Goal: Information Seeking & Learning: Learn about a topic

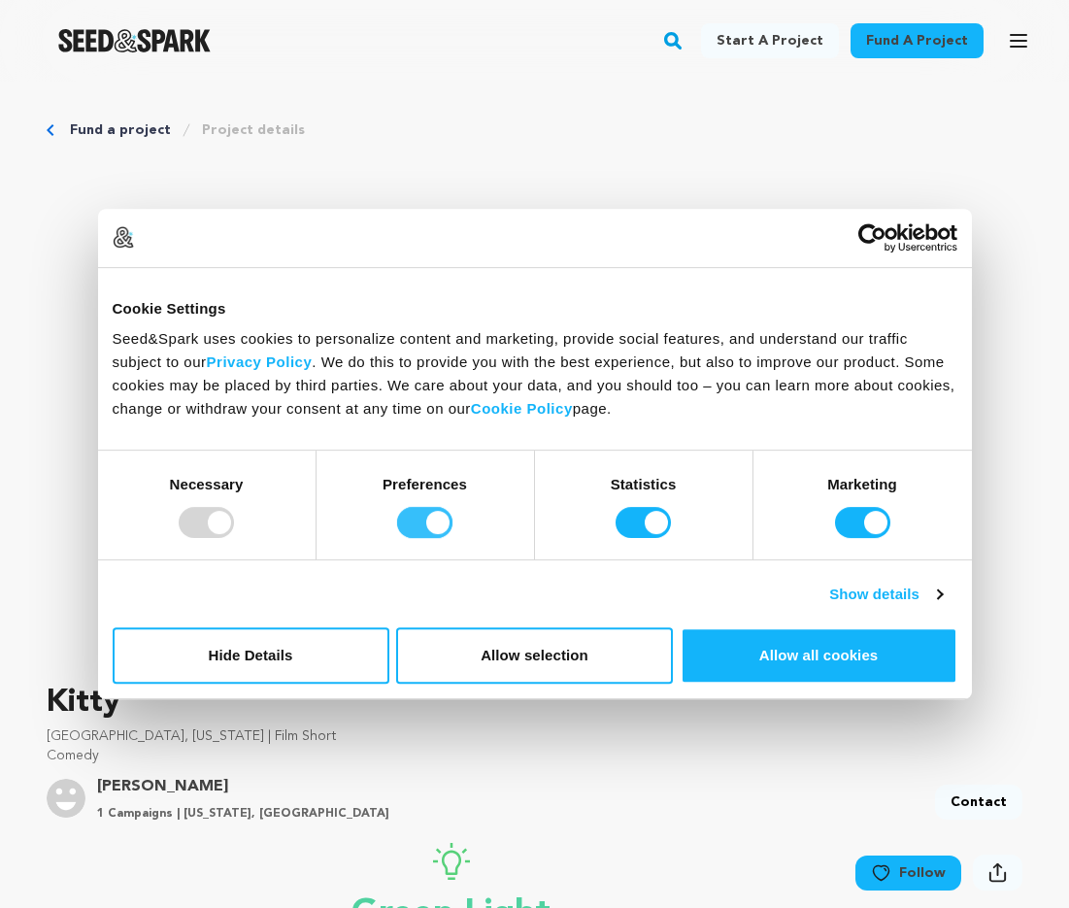
click at [431, 532] on input "Preferences" at bounding box center [424, 522] width 55 height 31
checkbox input "false"
click at [644, 517] on input "Statistics" at bounding box center [642, 522] width 55 height 31
checkbox input "false"
click at [885, 512] on input "Marketing" at bounding box center [862, 522] width 55 height 31
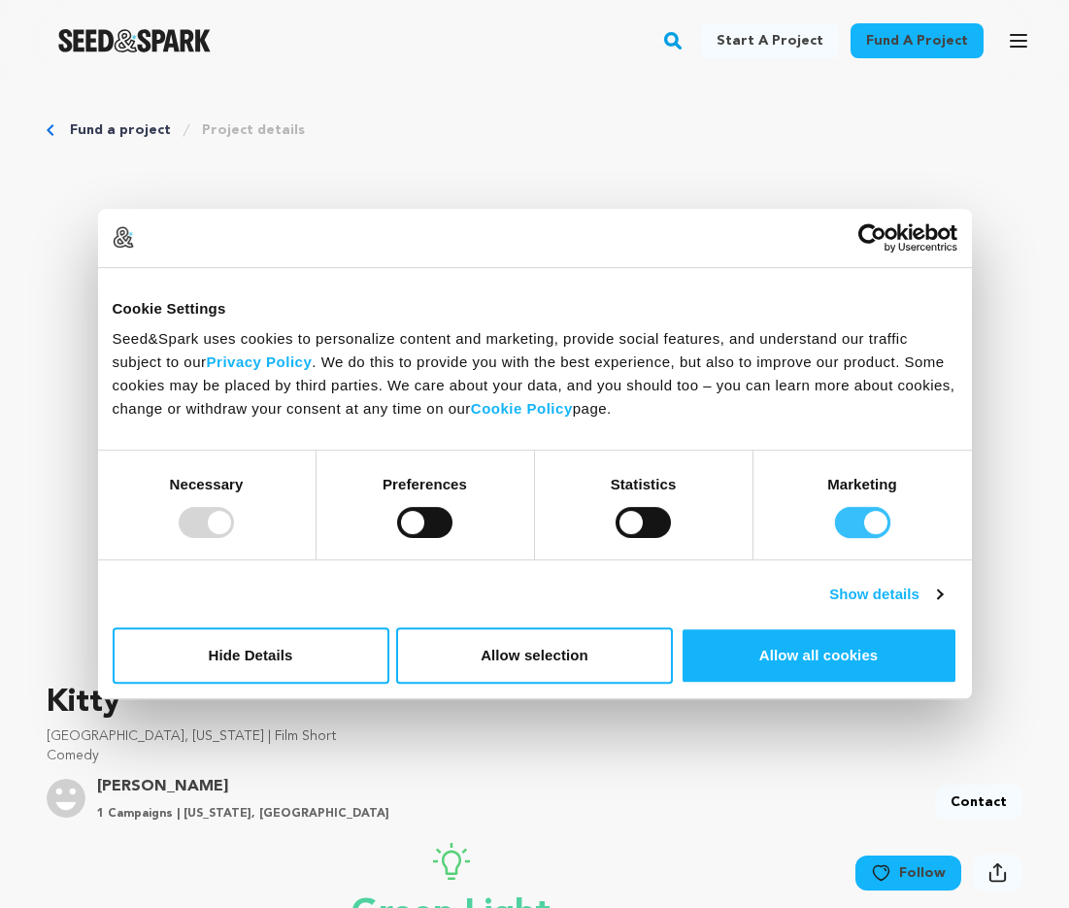
checkbox input "false"
click at [456, 660] on button "Allow selection" at bounding box center [534, 655] width 277 height 56
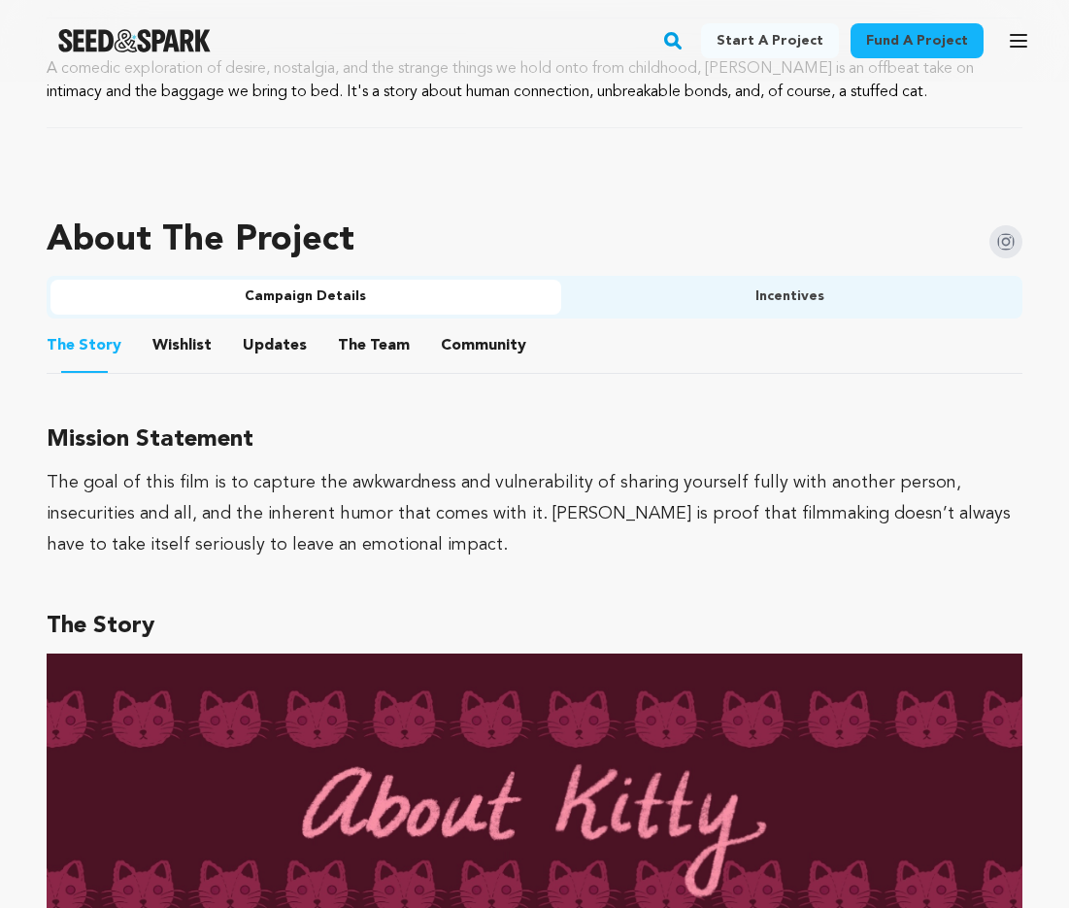
scroll to position [874, 0]
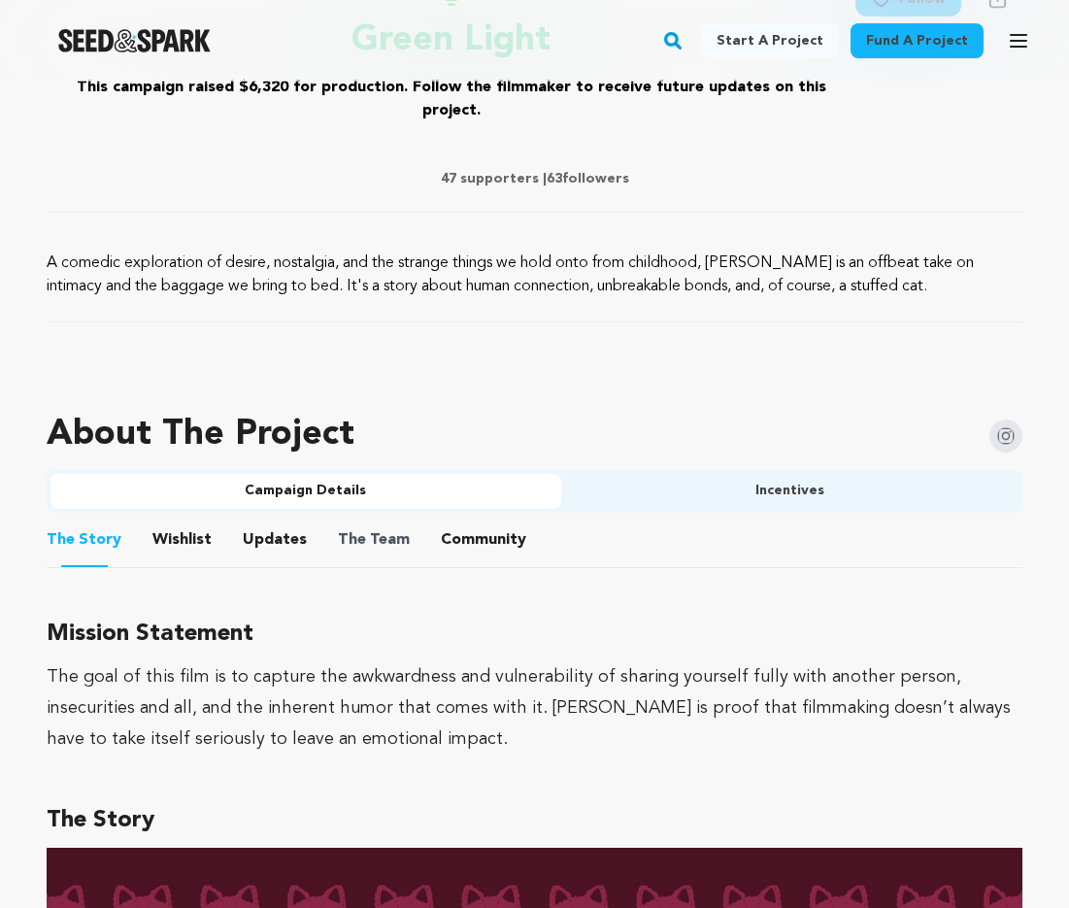
click at [338, 528] on span "The" at bounding box center [352, 539] width 28 height 23
click at [350, 520] on button "The Team" at bounding box center [373, 543] width 47 height 47
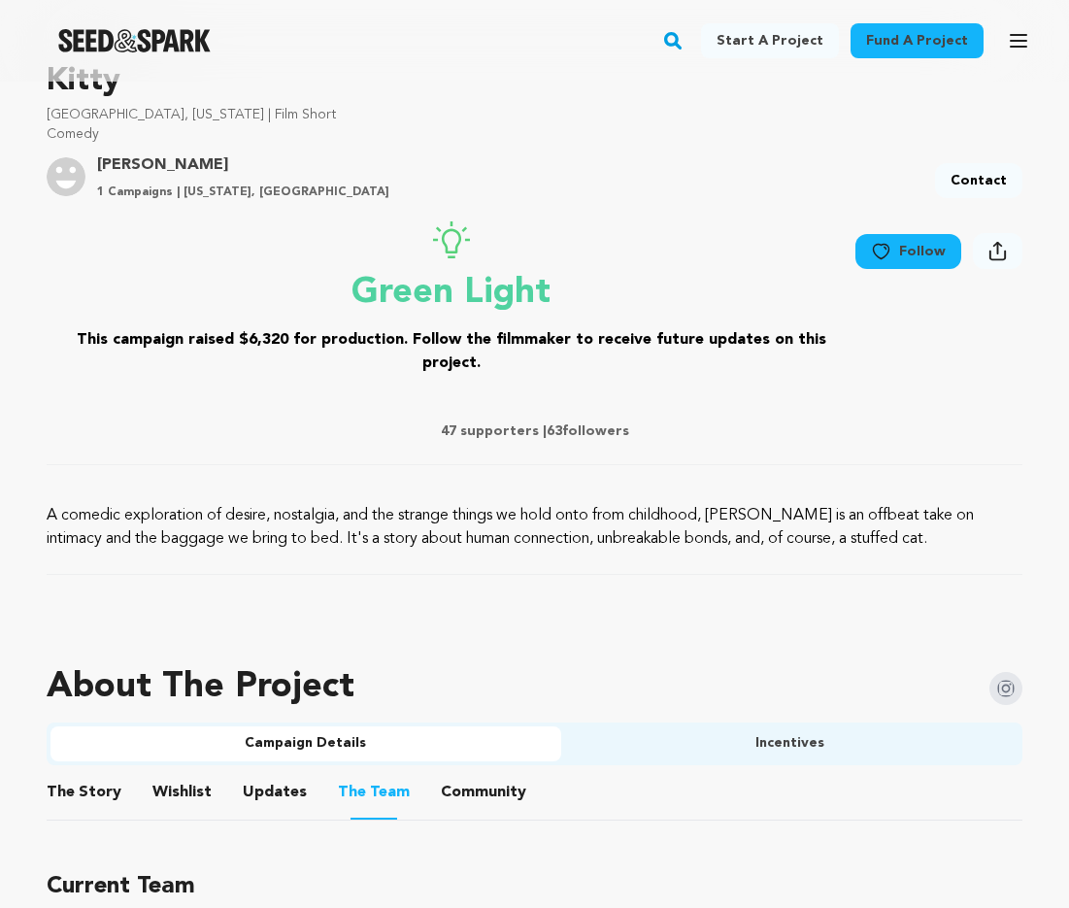
scroll to position [777, 0]
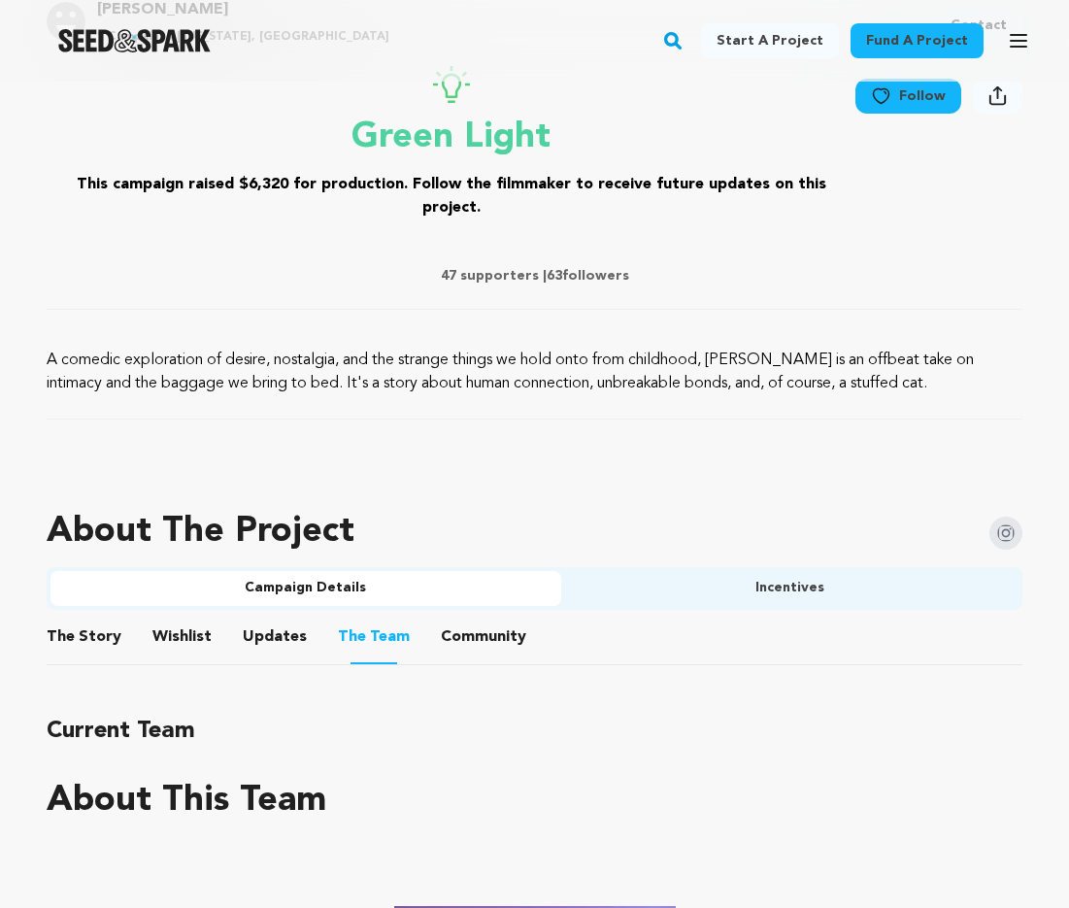
click at [89, 617] on button "The Story" at bounding box center [84, 640] width 47 height 47
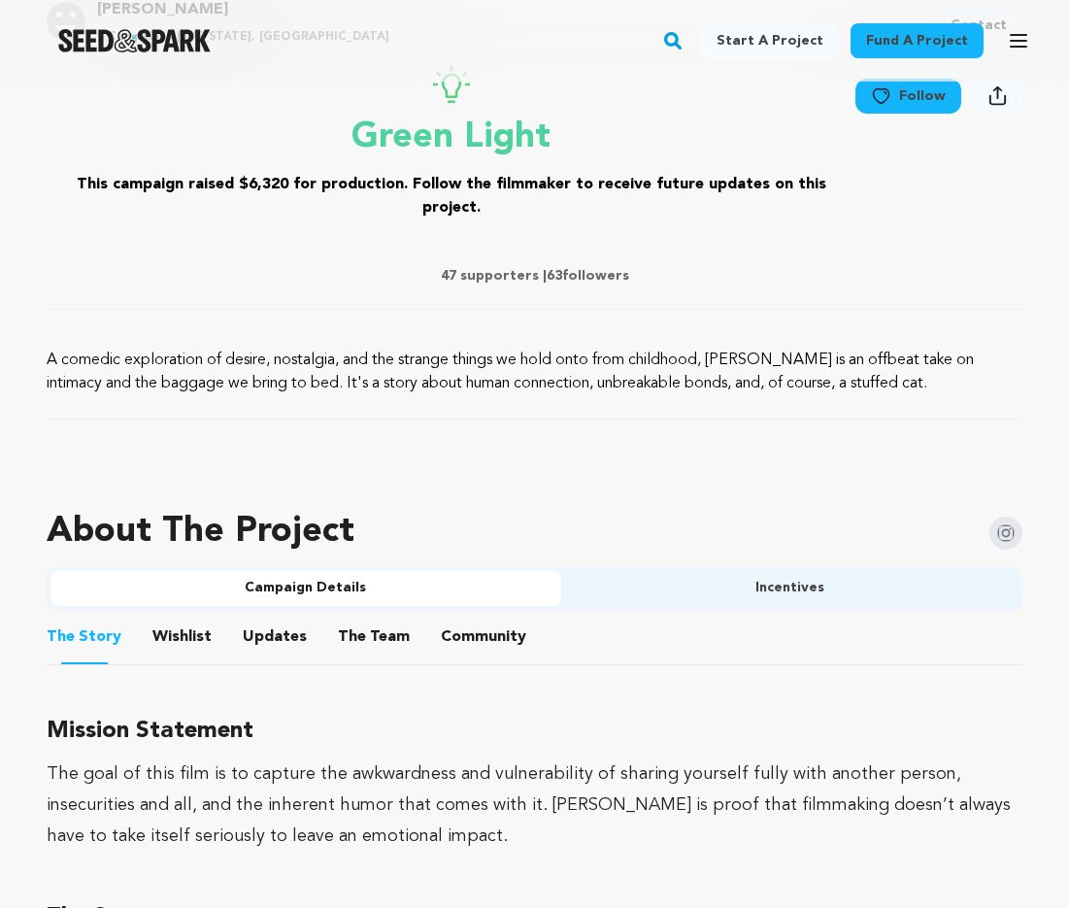
click at [690, 571] on button "Incentives" at bounding box center [790, 588] width 458 height 35
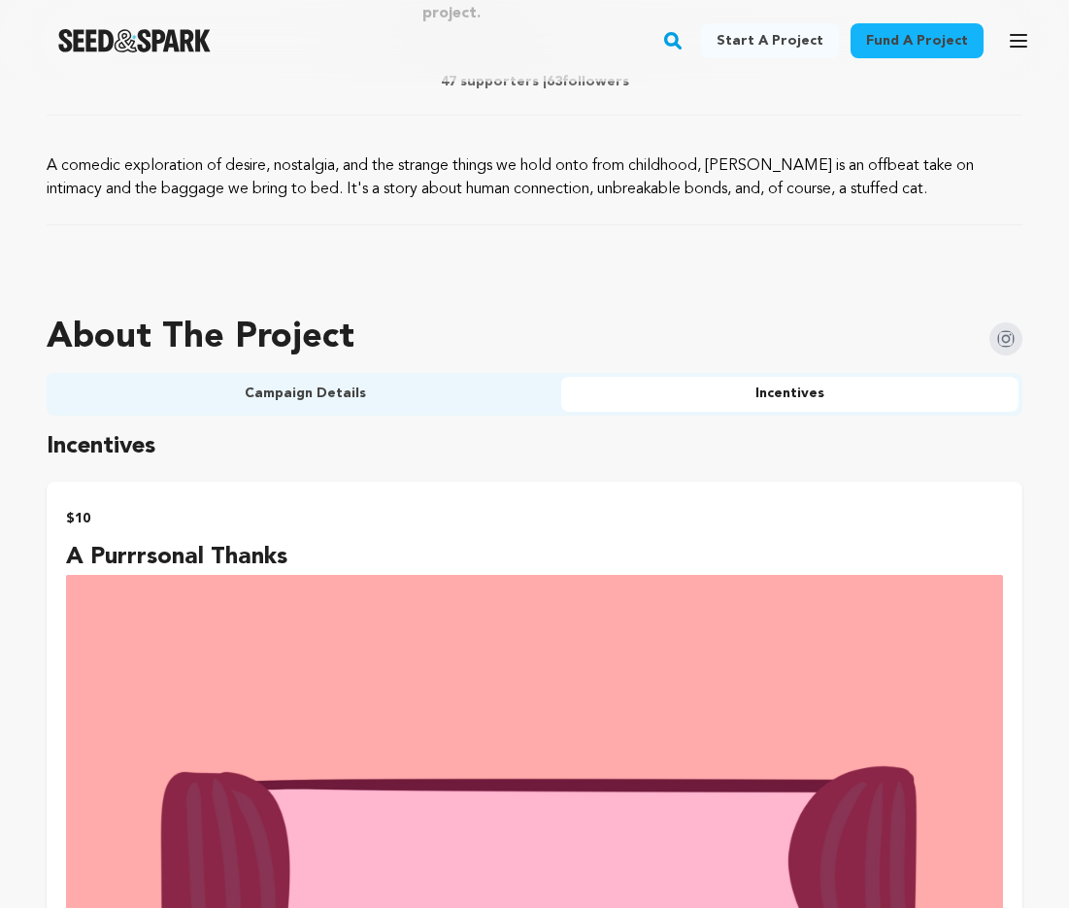
scroll to position [680, 0]
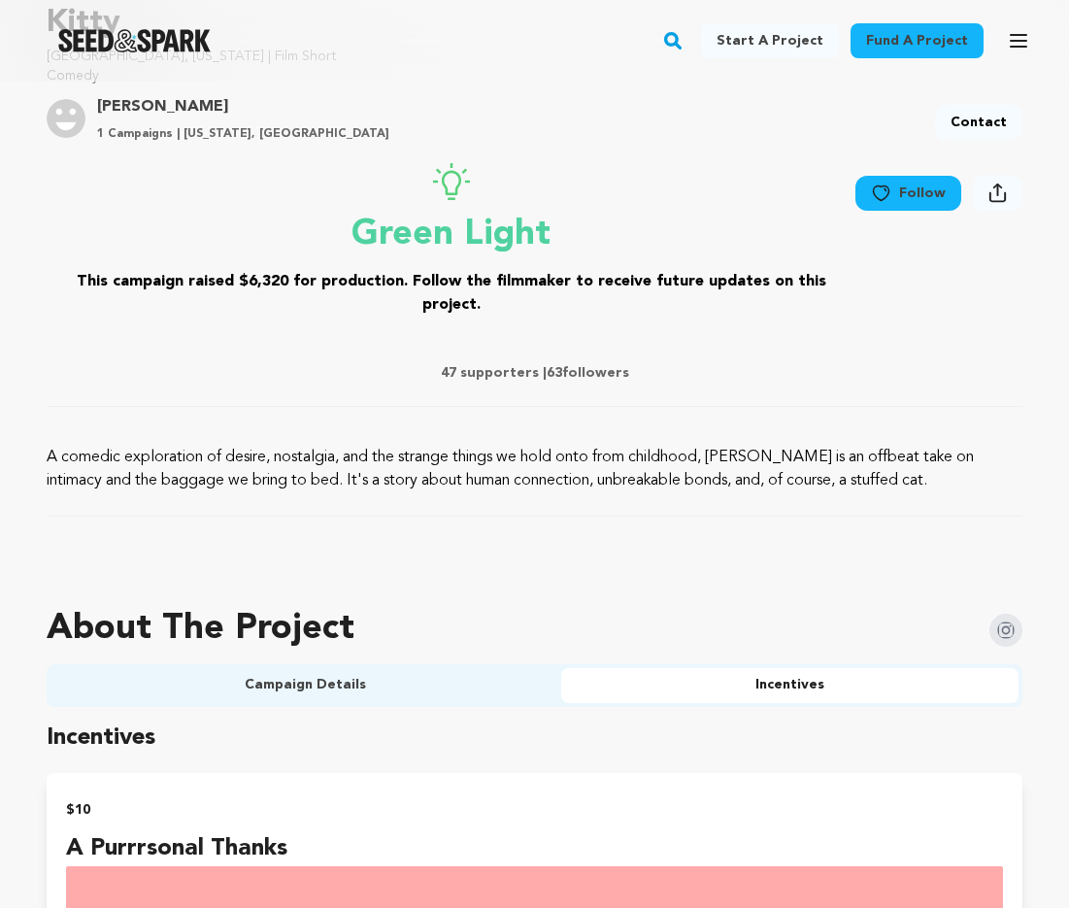
click at [343, 668] on button "Campaign Details" at bounding box center [305, 685] width 511 height 35
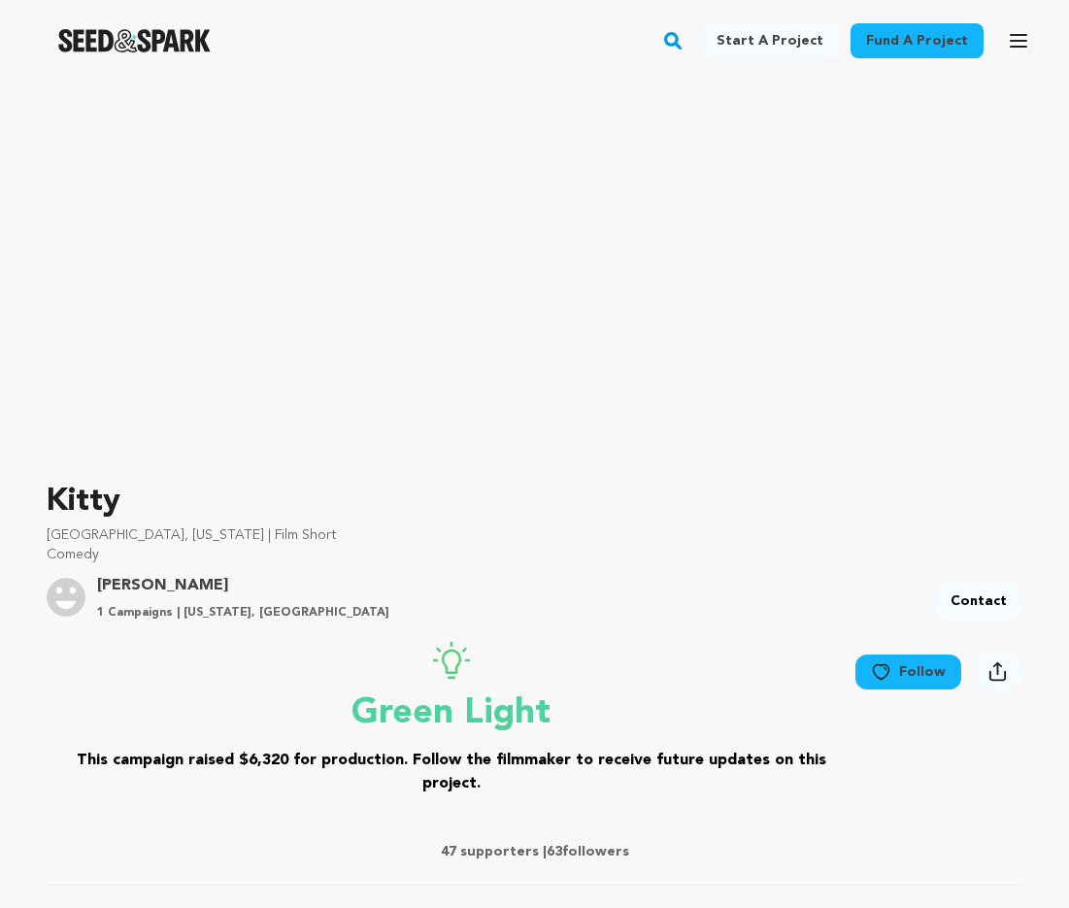
scroll to position [0, 0]
